Goal: Task Accomplishment & Management: Manage account settings

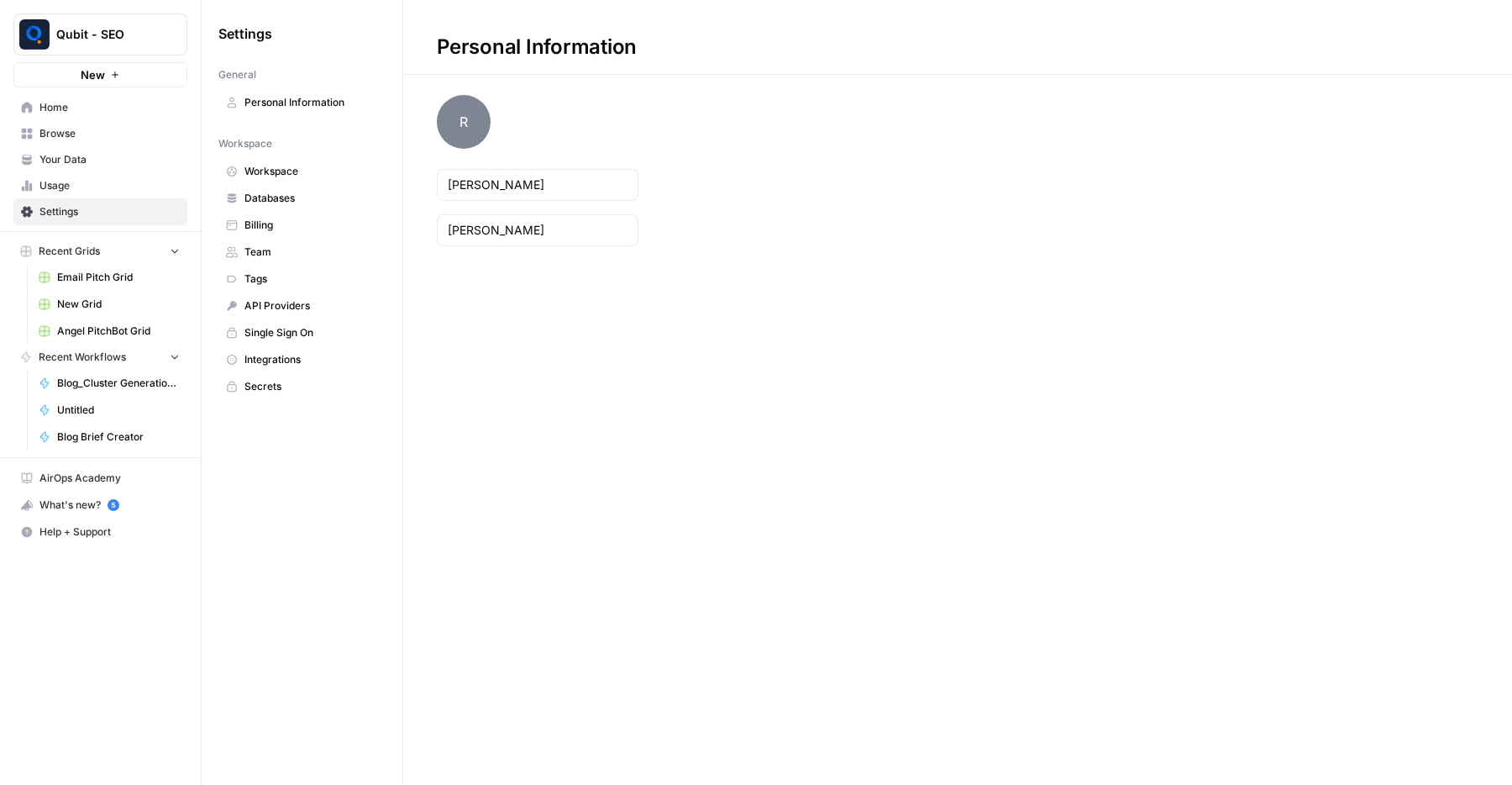
click at [276, 221] on span "Billing" at bounding box center [311, 225] width 134 height 15
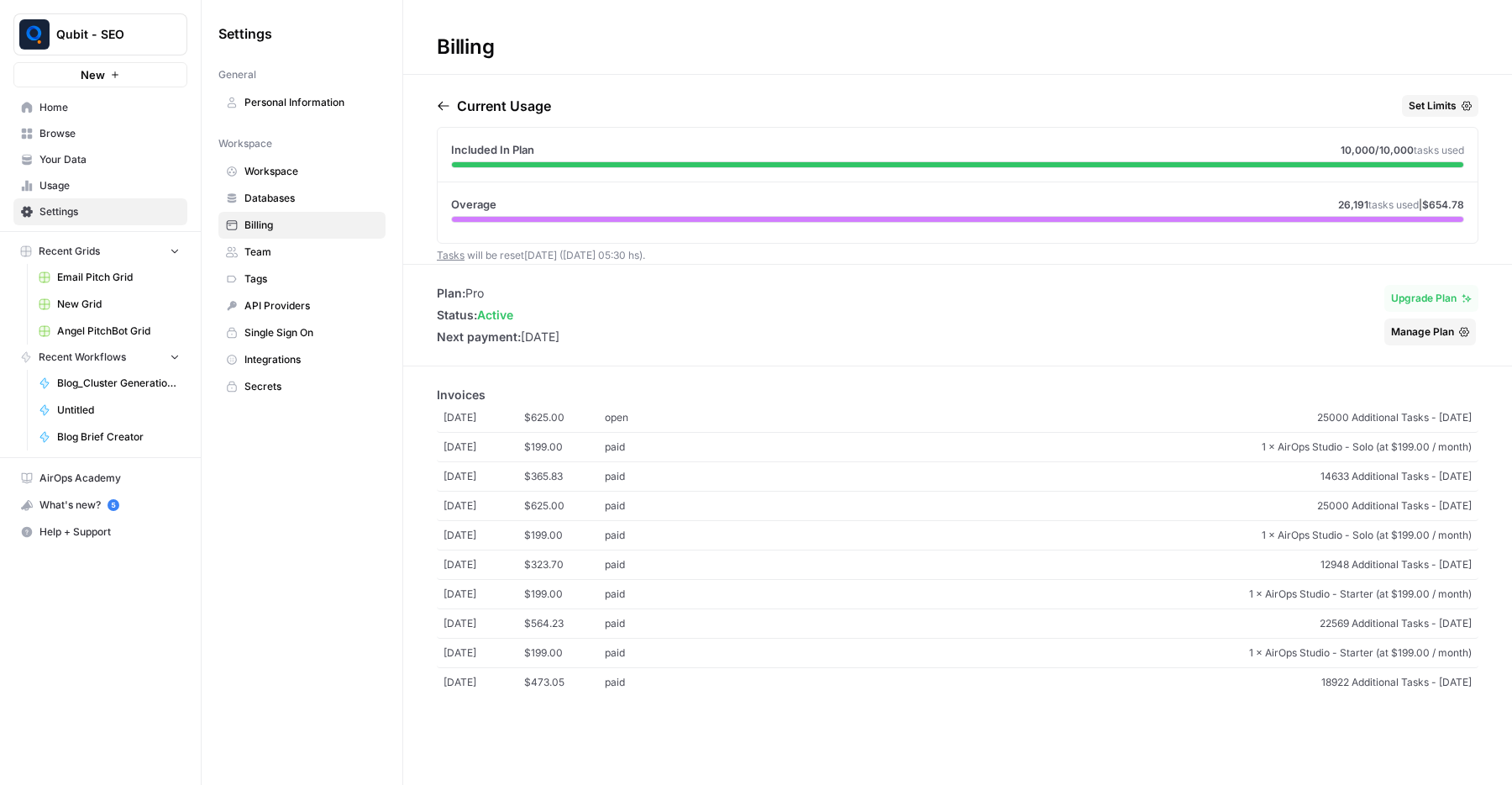
click at [108, 187] on span "Usage" at bounding box center [109, 186] width 140 height 15
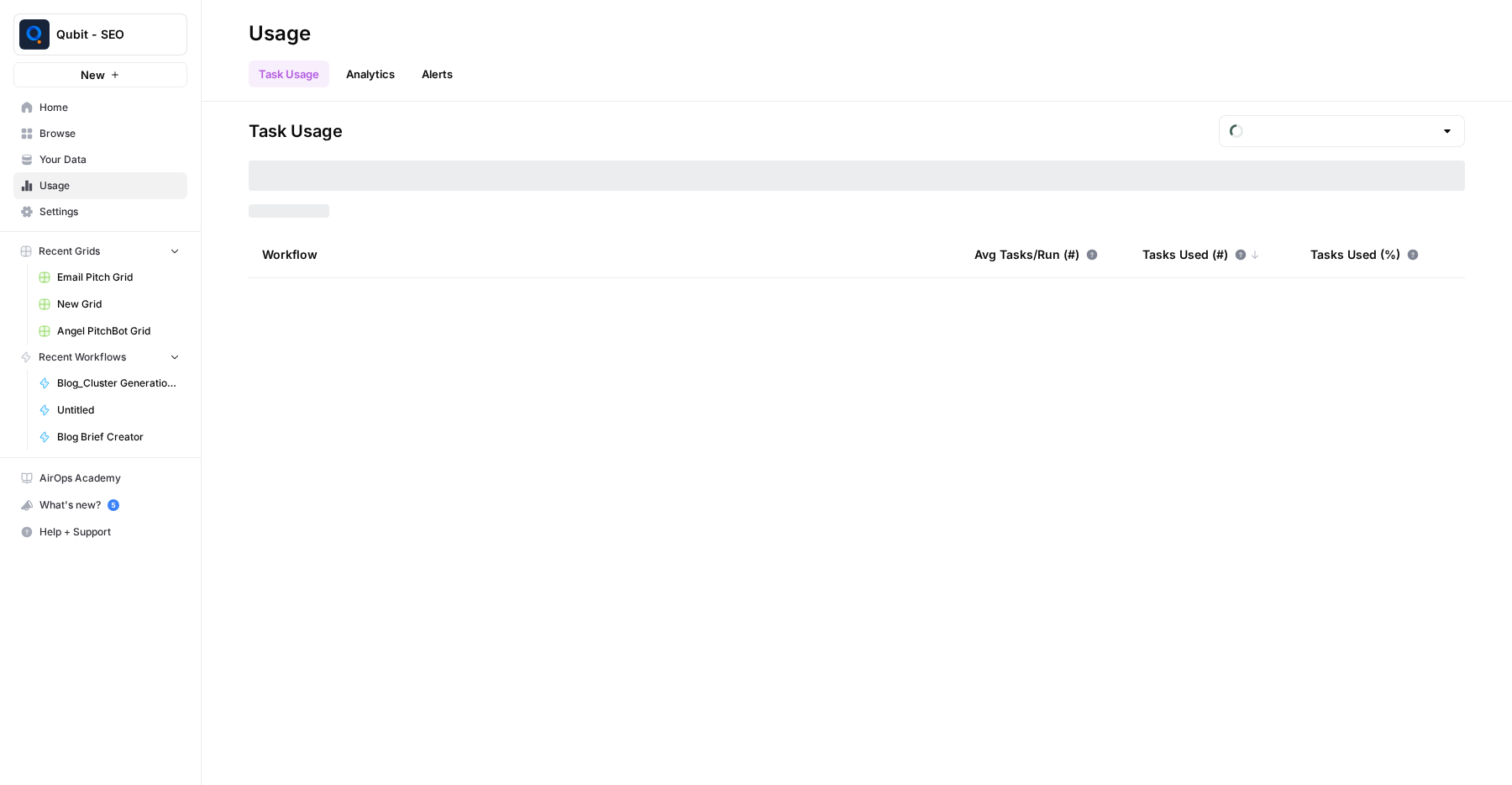
type input "August Overage"
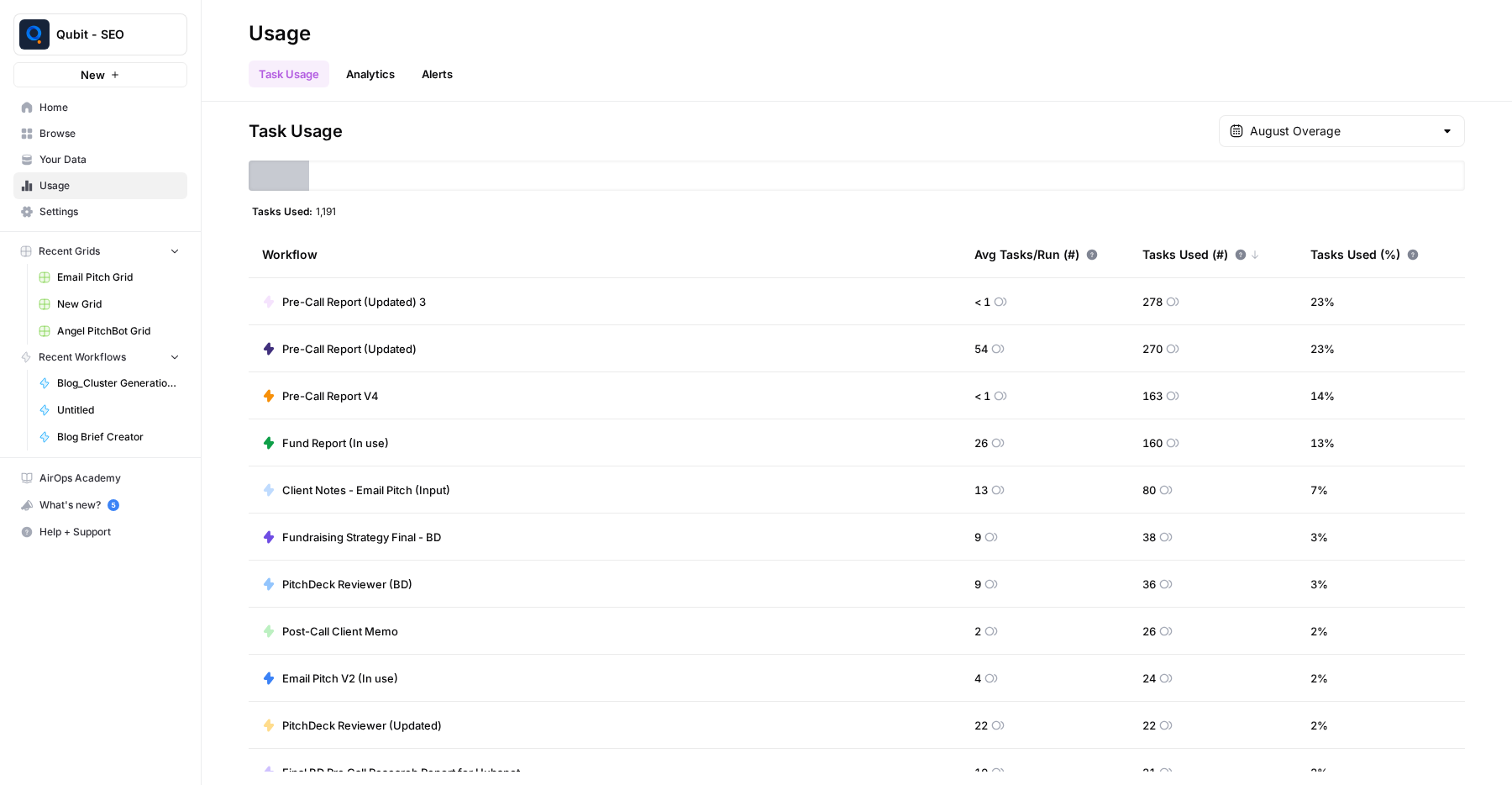
click at [85, 215] on span "Settings" at bounding box center [109, 212] width 140 height 15
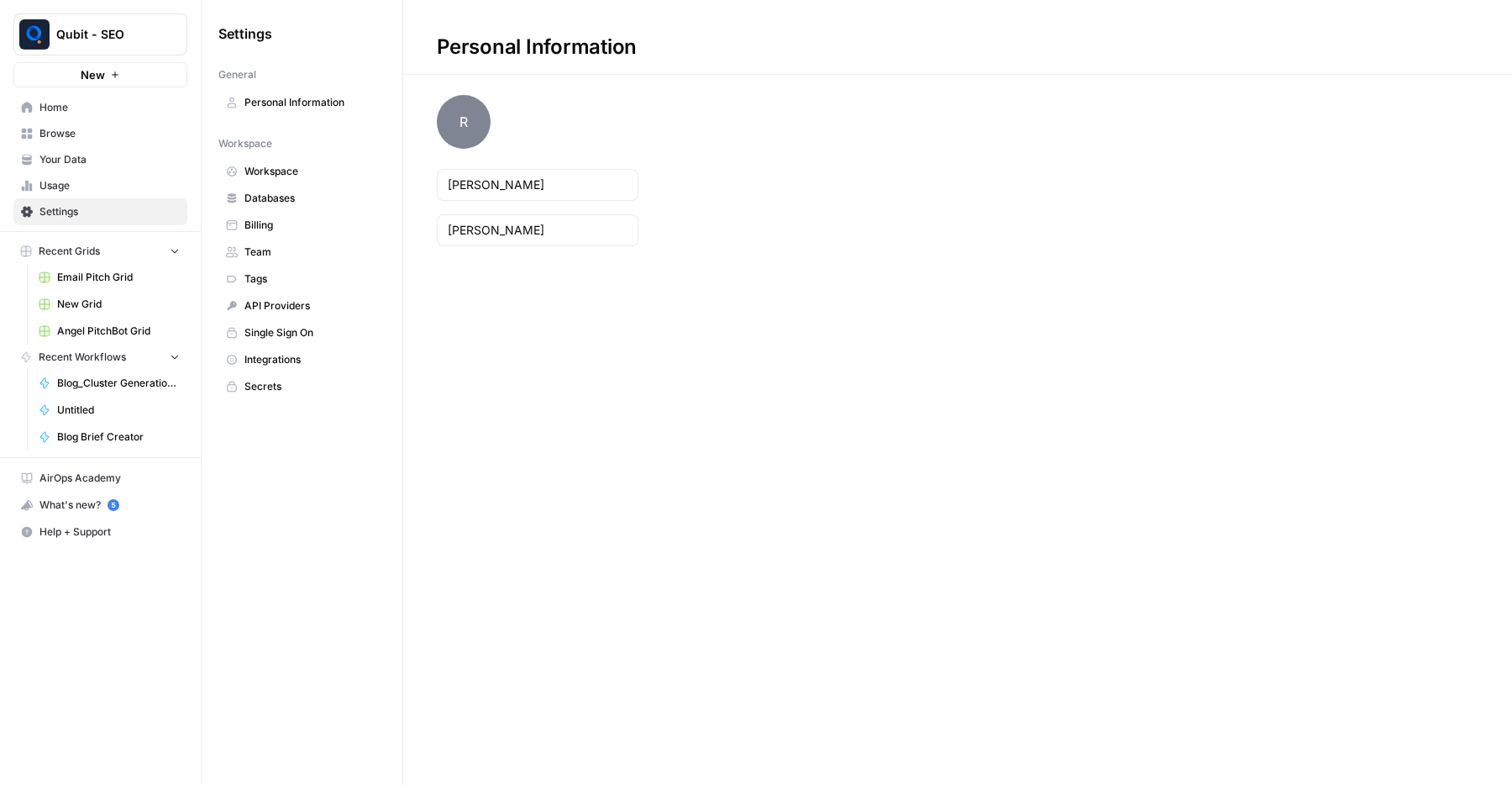
click at [303, 222] on span "Billing" at bounding box center [311, 225] width 134 height 15
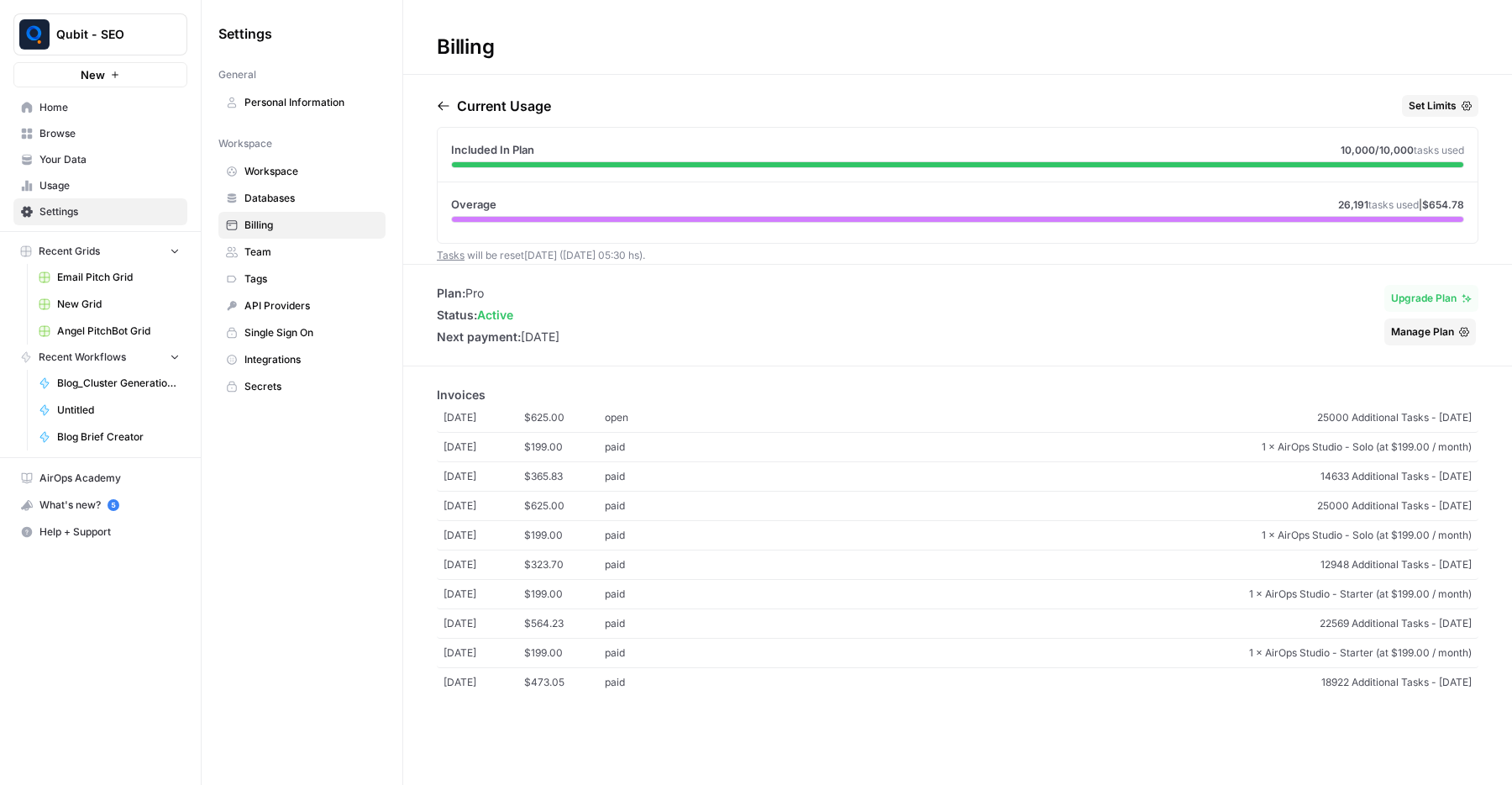
click at [1042, 415] on span "25000 Additional Tasks - [DATE]" at bounding box center [1078, 418] width 786 height 15
